Goal: Task Accomplishment & Management: Use online tool/utility

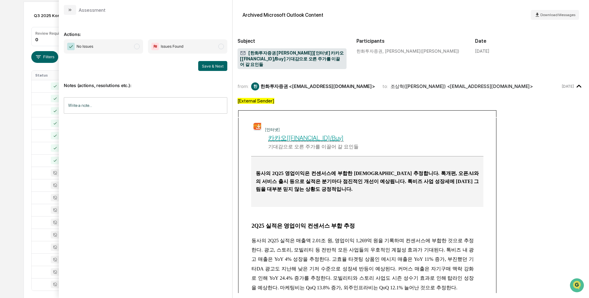
scroll to position [93, 0]
click at [139, 45] on span "modal" at bounding box center [137, 47] width 6 height 6
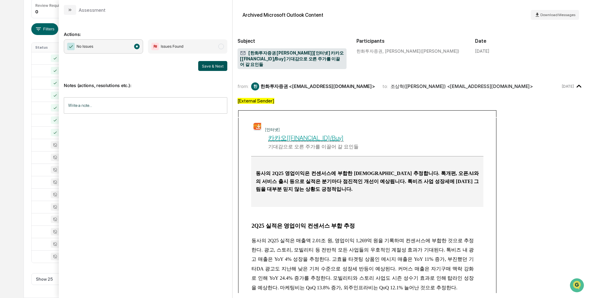
click at [220, 64] on button "Save & Next" at bounding box center [212, 66] width 29 height 10
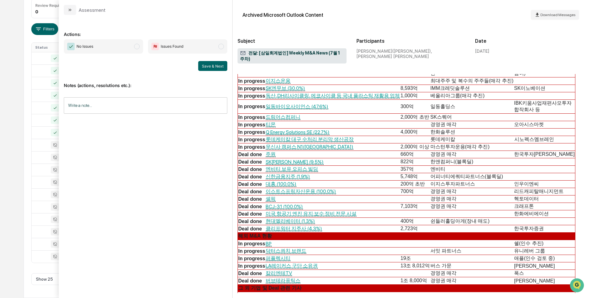
scroll to position [248, 0]
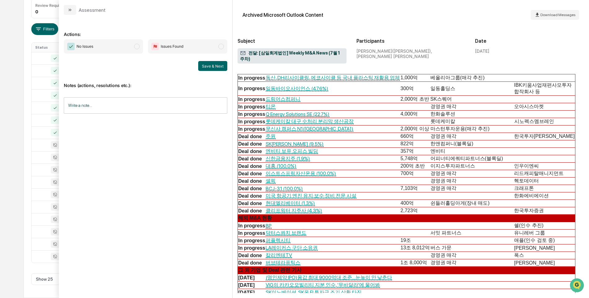
click at [135, 45] on span "modal" at bounding box center [137, 47] width 6 height 6
click at [205, 65] on button "Save & Next" at bounding box center [212, 66] width 29 height 10
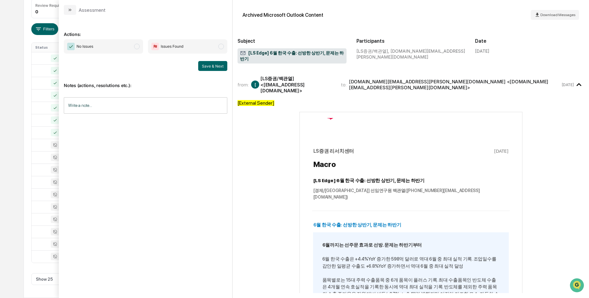
click at [135, 46] on span "modal" at bounding box center [137, 47] width 6 height 6
click at [212, 67] on button "Save & Next" at bounding box center [212, 66] width 29 height 10
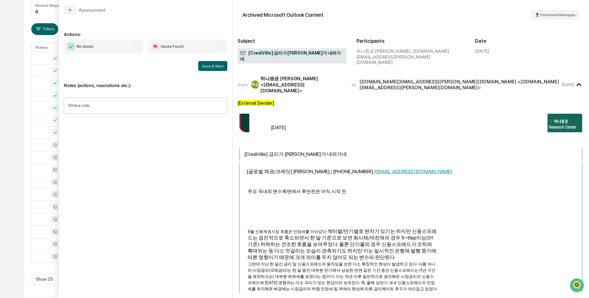
click at [134, 45] on span "No Issues" at bounding box center [103, 46] width 79 height 14
click at [214, 67] on button "Save & Next" at bounding box center [212, 66] width 29 height 10
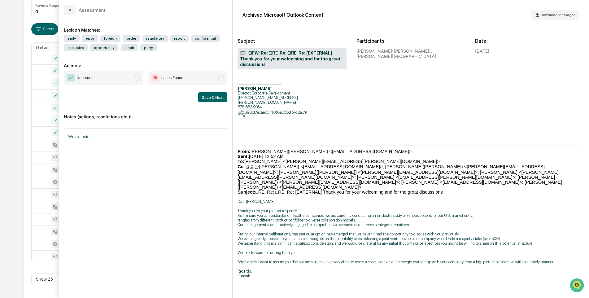
scroll to position [310, 0]
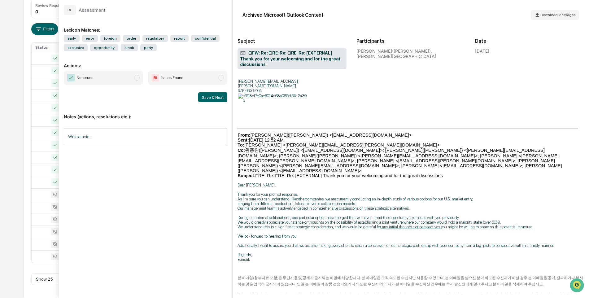
click at [138, 76] on span "modal" at bounding box center [137, 78] width 6 height 6
click at [220, 97] on button "Save & Next" at bounding box center [212, 97] width 29 height 10
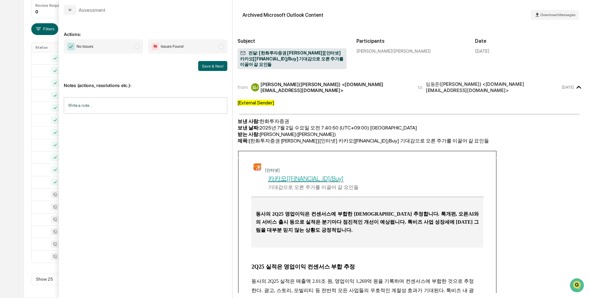
click at [137, 45] on span "modal" at bounding box center [137, 47] width 6 height 6
click at [213, 63] on button "Save & Next" at bounding box center [212, 66] width 29 height 10
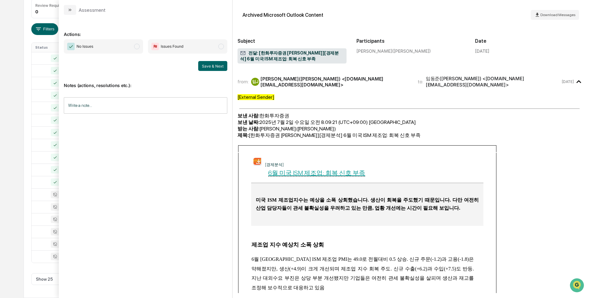
click at [135, 46] on span "modal" at bounding box center [137, 47] width 6 height 6
click at [205, 67] on button "Save & Next" at bounding box center [212, 66] width 29 height 10
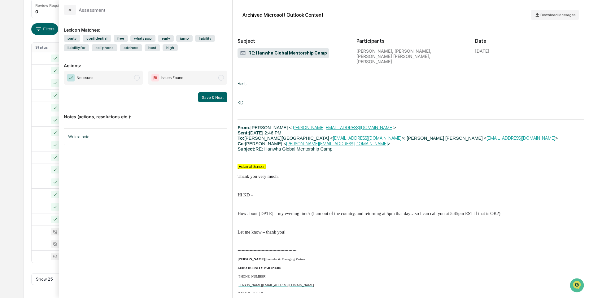
scroll to position [1360, 0]
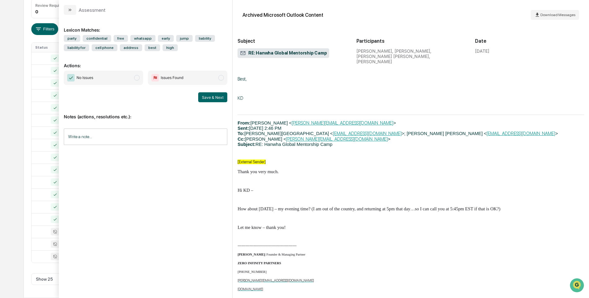
click at [139, 77] on span "modal" at bounding box center [137, 78] width 6 height 6
click at [210, 96] on button "Save & Next" at bounding box center [212, 97] width 29 height 10
